Goal: Book appointment/travel/reservation

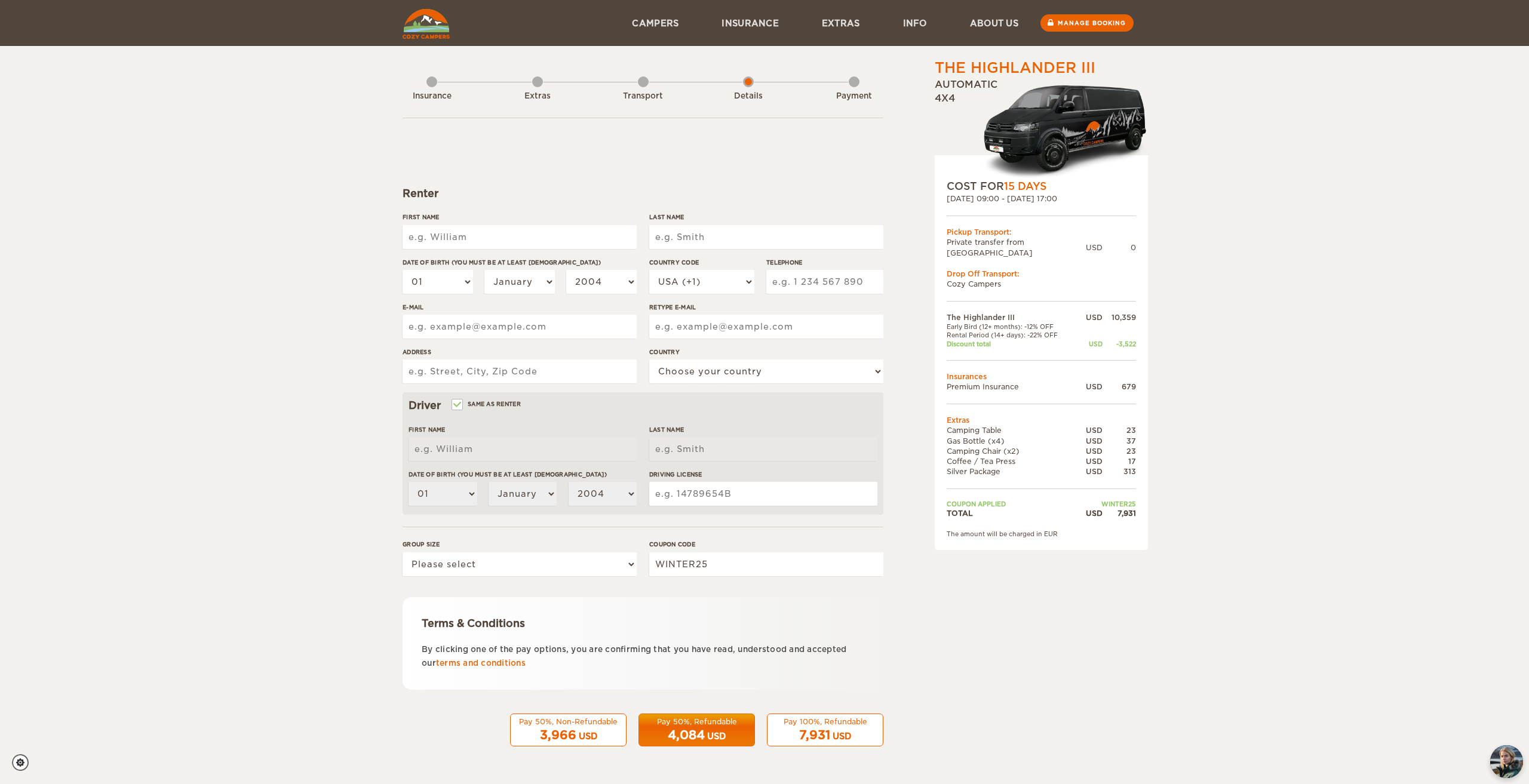
click at [606, 729] on div "3,966 USD" at bounding box center [568, 735] width 101 height 17
click at [590, 723] on div "Pay 50%, Non-Refundable" at bounding box center [568, 721] width 101 height 10
drag, startPoint x: 1024, startPoint y: 314, endPoint x: 1062, endPoint y: 313, distance: 38.0
click at [1062, 323] on td "Early Bird (12+ months): -12% OFF" at bounding box center [1012, 327] width 130 height 9
click at [1184, 370] on div "The Highlander III Expand Collapse Total 7,931 USD Automatic 4x4 COST FOR 15 Da…" at bounding box center [764, 388] width 1529 height 776
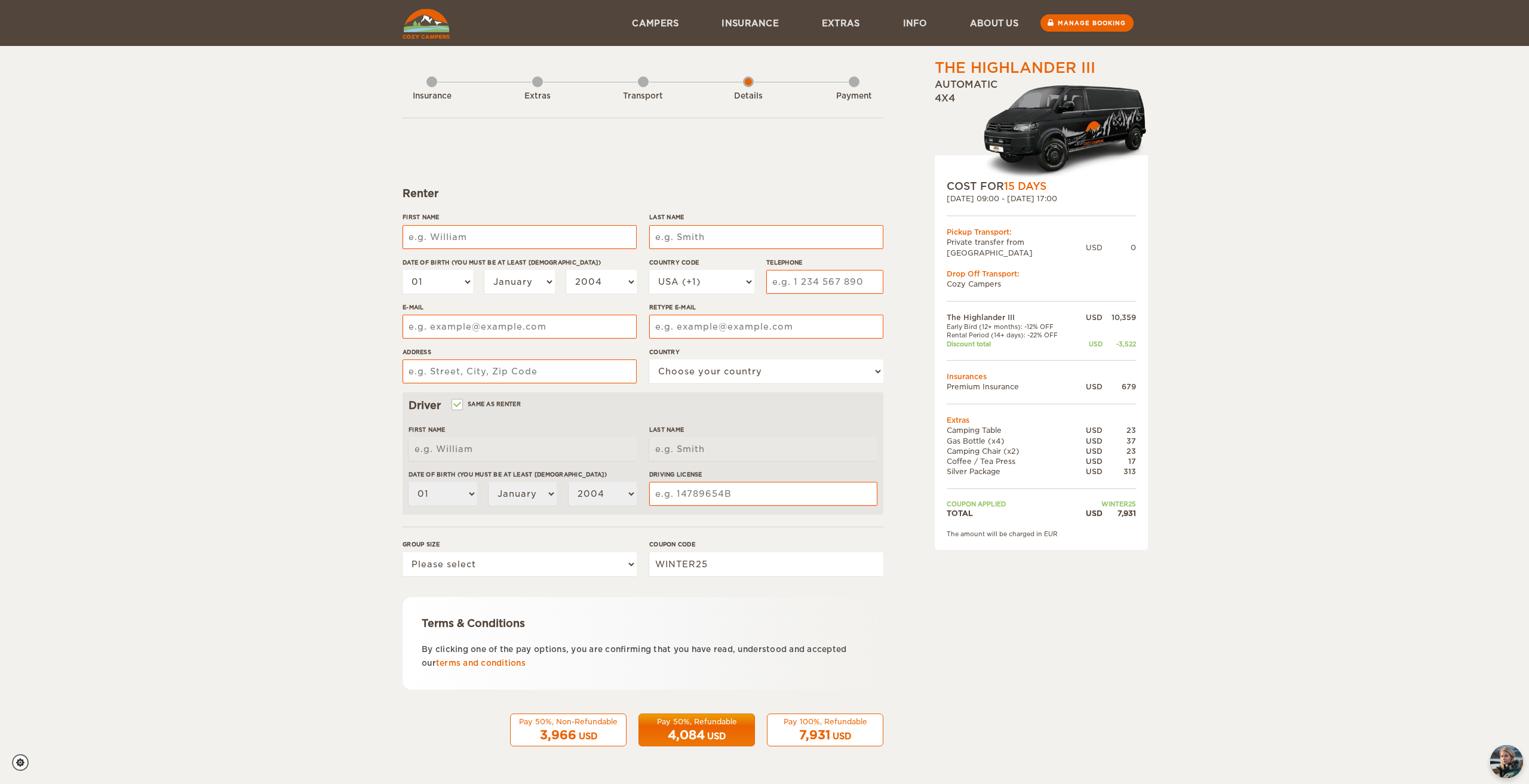
drag, startPoint x: 1117, startPoint y: 335, endPoint x: 1224, endPoint y: 305, distance: 111.1
click at [1226, 303] on div "The Highlander III Expand Collapse Total 7,931 USD Automatic 4x4 COST FOR 15 Da…" at bounding box center [764, 388] width 1529 height 776
click at [1509, 753] on img "chat-button" at bounding box center [1506, 761] width 35 height 35
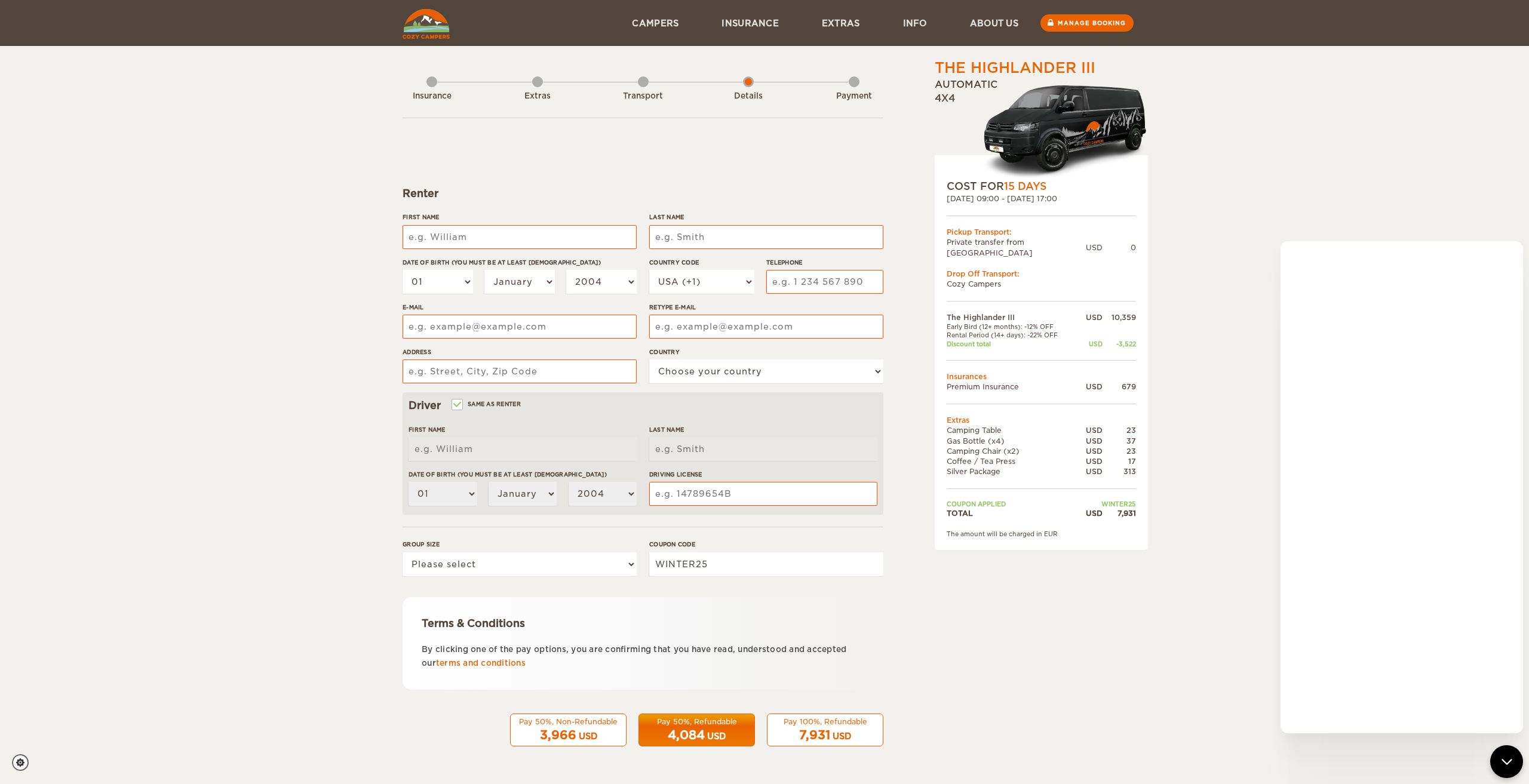
click at [1126, 637] on div "The Highlander III Expand Collapse Total 7,931 USD Automatic 4x4 COST FOR 15 Da…" at bounding box center [764, 411] width 738 height 707
click at [1504, 756] on icon "chat-button" at bounding box center [1506, 761] width 15 height 15
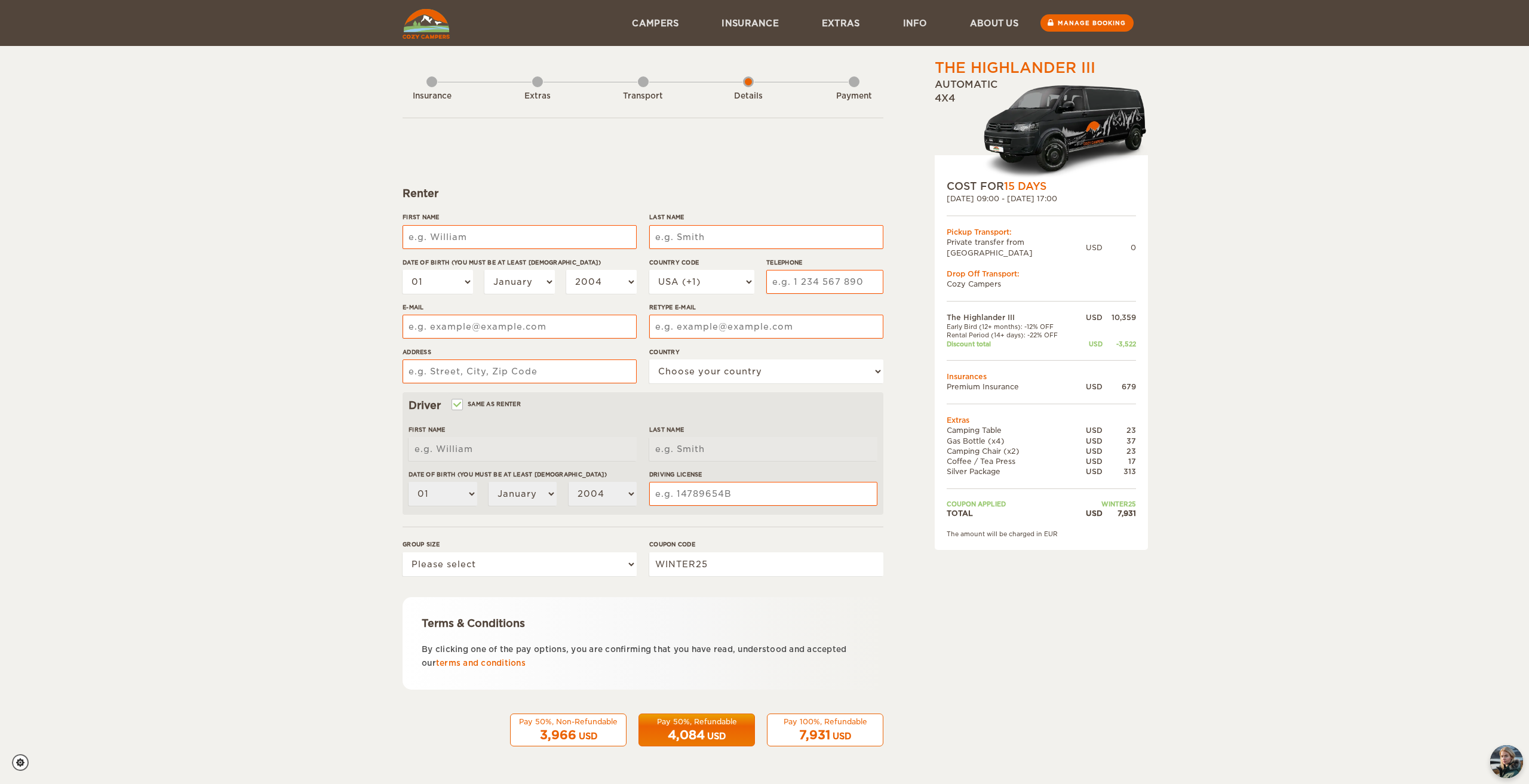
click at [599, 733] on div "3,966 USD" at bounding box center [568, 735] width 101 height 17
click at [589, 735] on div "USD" at bounding box center [588, 737] width 19 height 12
drag, startPoint x: 1012, startPoint y: 188, endPoint x: 1064, endPoint y: 192, distance: 52.2
click at [1064, 192] on div "COST FOR 15 Days" at bounding box center [1042, 186] width 189 height 14
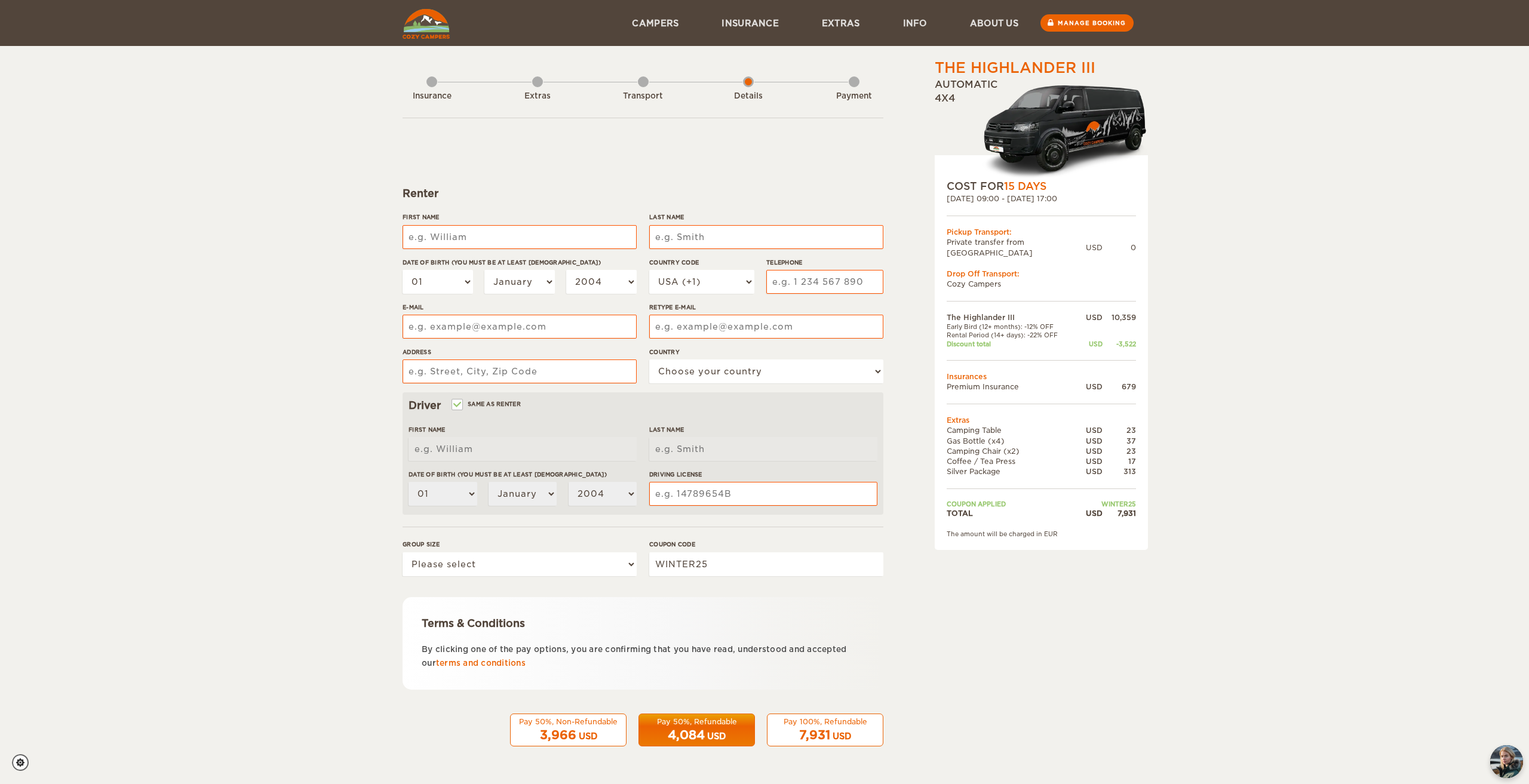
click at [1112, 199] on div "[DATE] 09:00 - [DATE] 17:00" at bounding box center [1042, 198] width 189 height 10
